Goal: Information Seeking & Learning: Check status

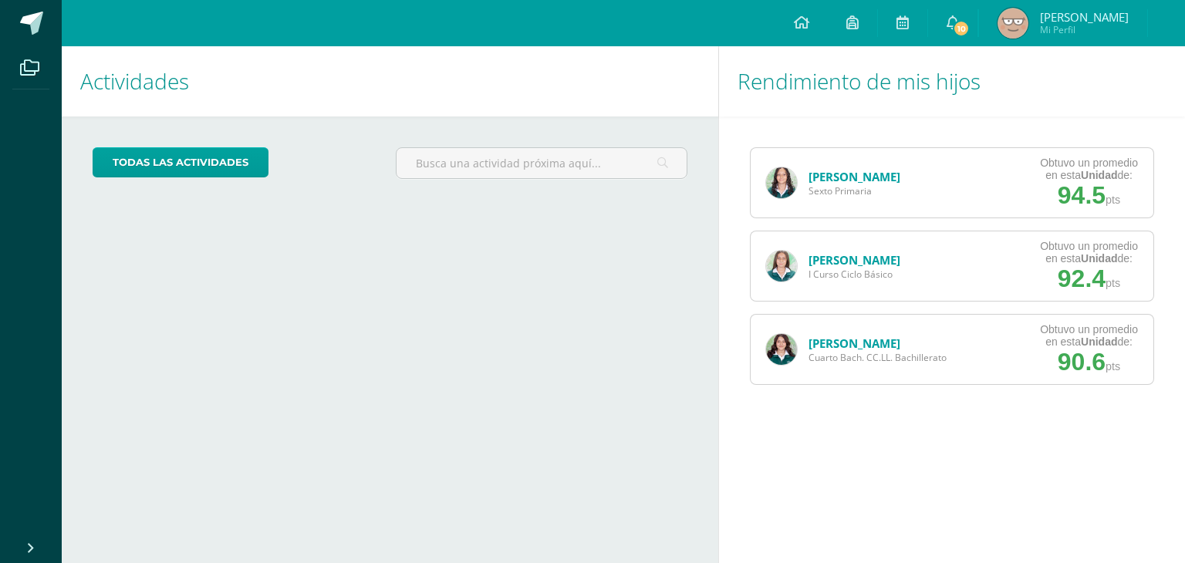
click at [845, 174] on link "[PERSON_NAME]" at bounding box center [854, 176] width 92 height 15
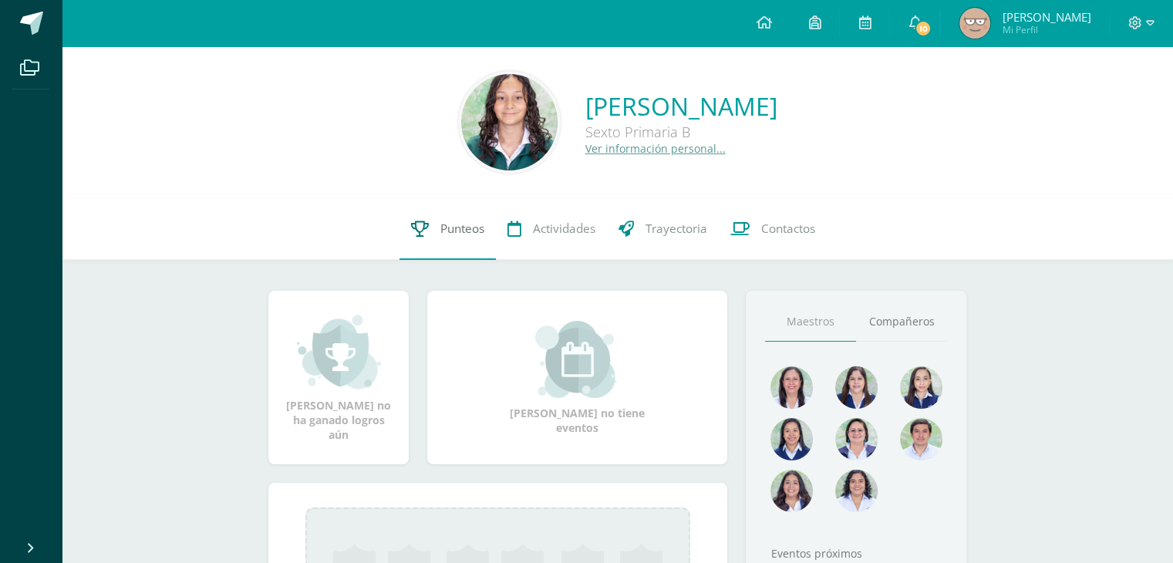
click at [464, 224] on span "Punteos" at bounding box center [462, 229] width 44 height 16
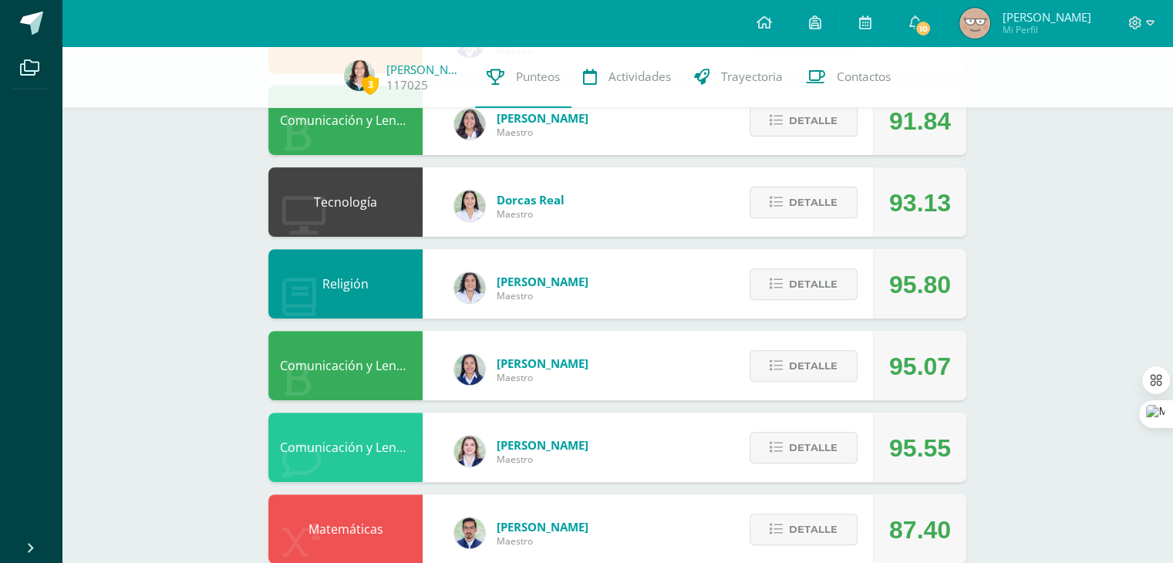
scroll to position [518, 0]
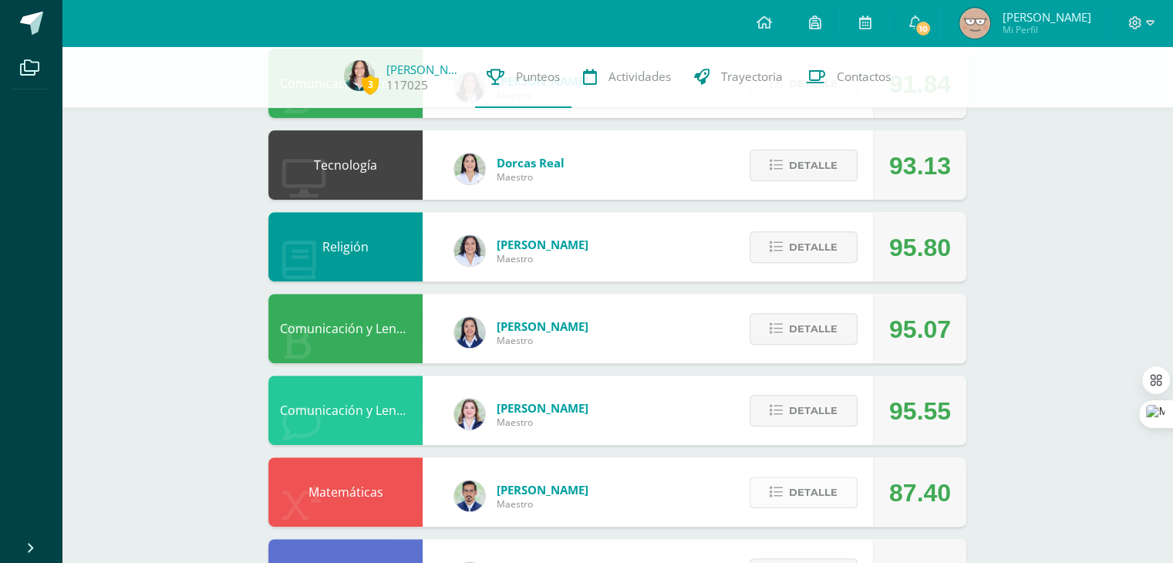
click at [824, 494] on span "Detalle" at bounding box center [813, 492] width 49 height 29
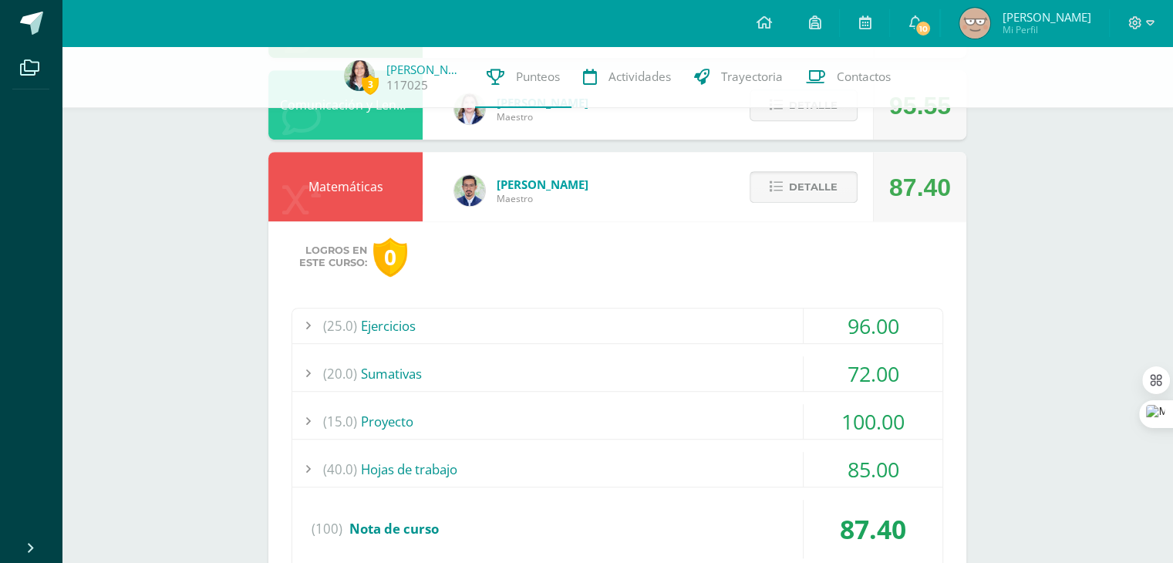
scroll to position [840, 0]
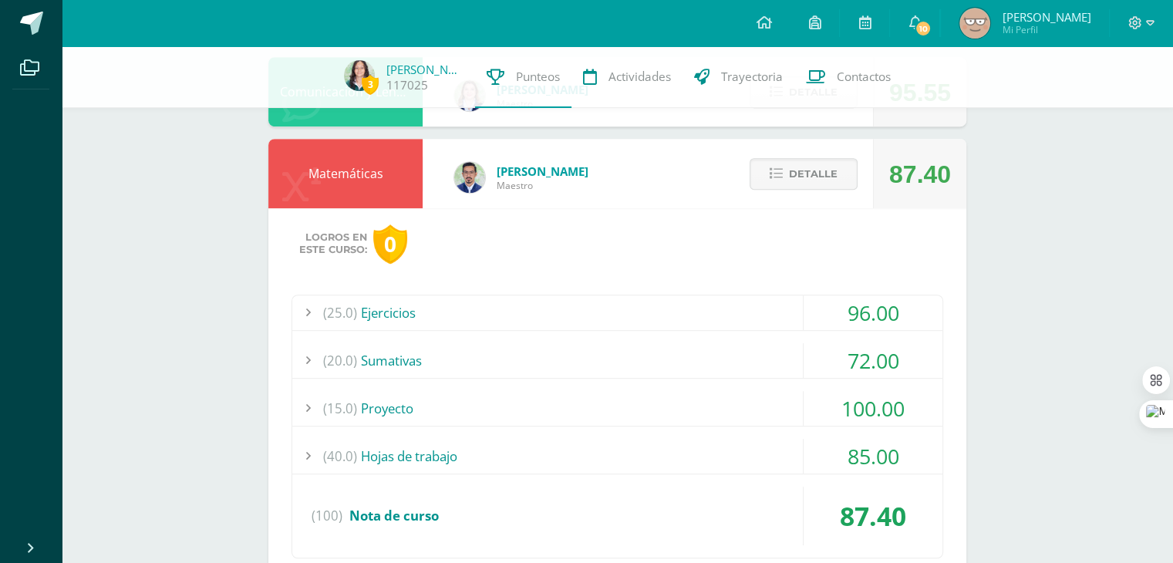
click at [761, 352] on div "(20.0) Sumativas" at bounding box center [617, 360] width 650 height 35
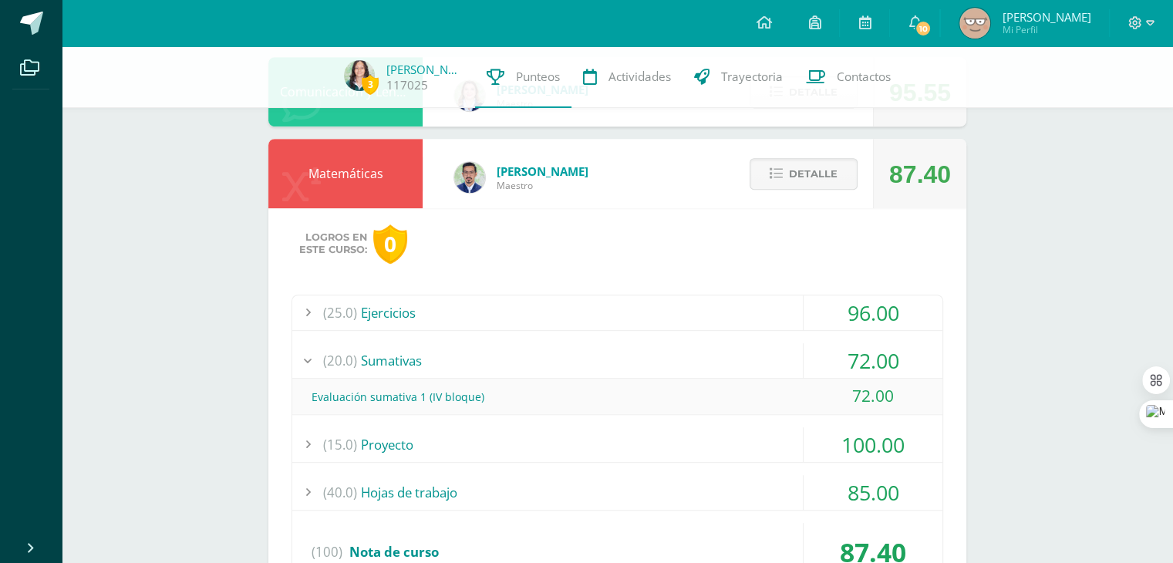
click at [803, 359] on div "72.00" at bounding box center [873, 360] width 140 height 35
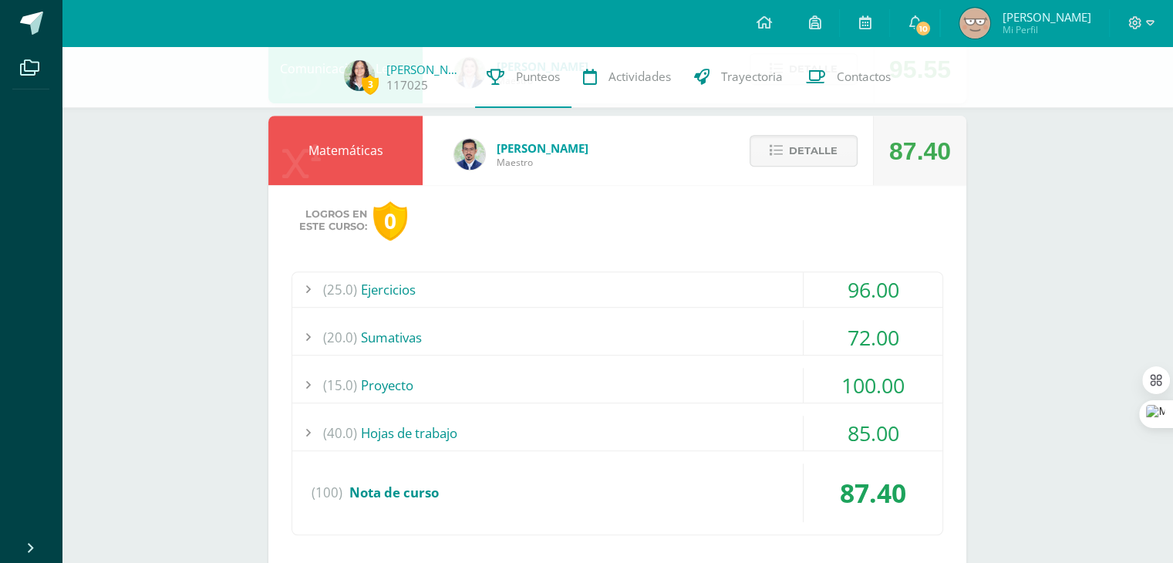
scroll to position [861, 0]
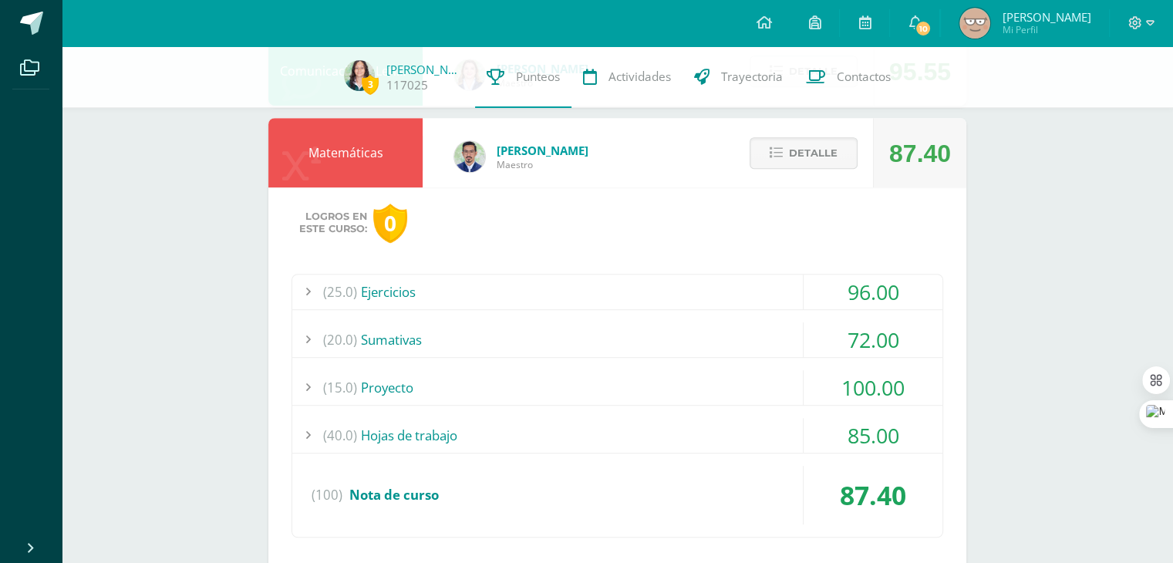
click at [830, 186] on div "Detalle" at bounding box center [800, 152] width 147 height 69
click at [836, 148] on span "Detalle" at bounding box center [813, 153] width 49 height 29
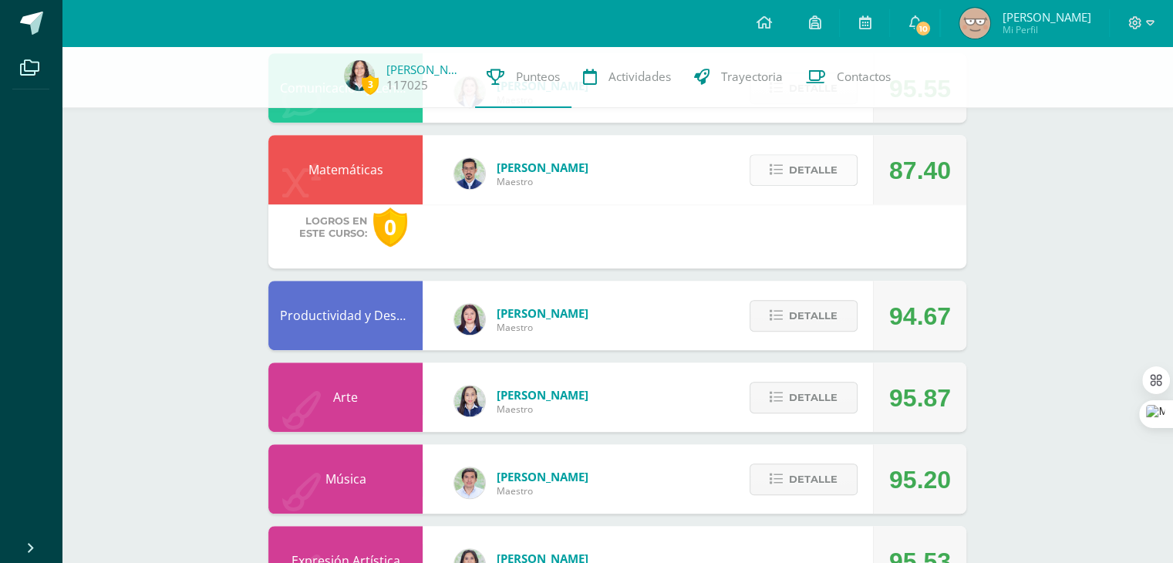
scroll to position [843, 0]
